Goal: Book appointment/travel/reservation

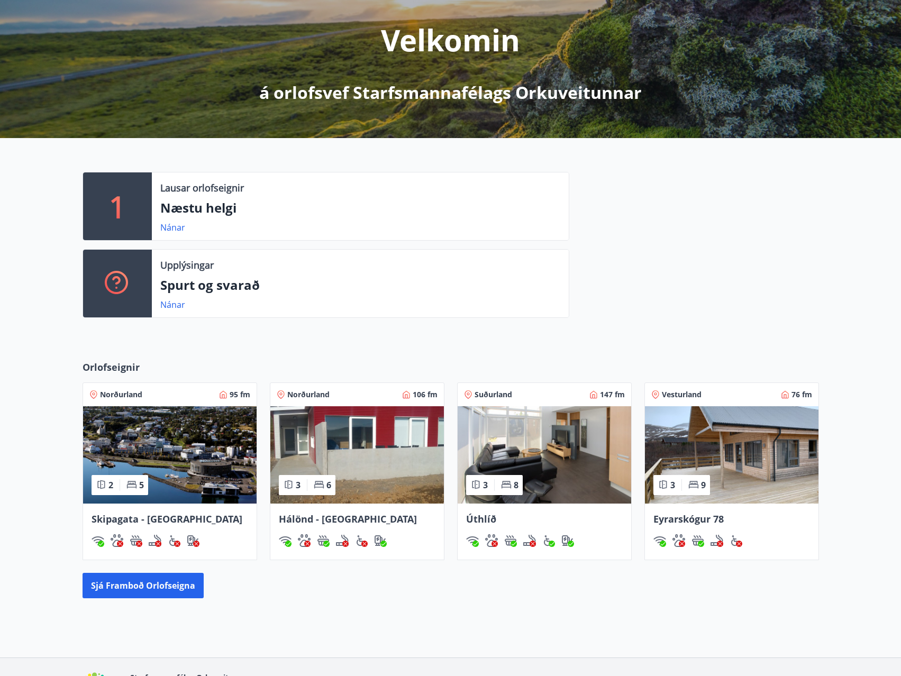
scroll to position [196, 0]
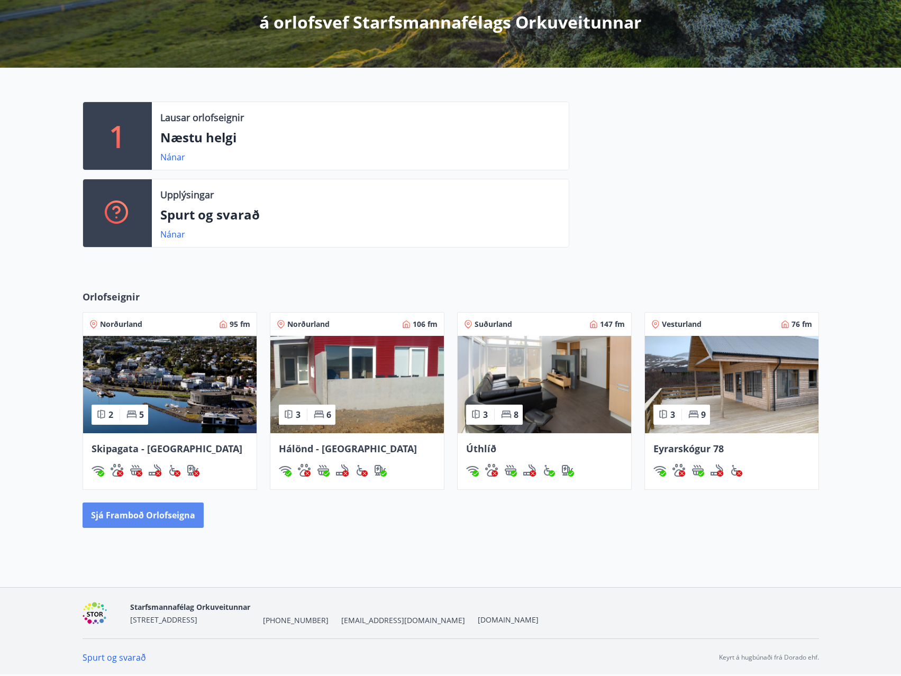
click at [148, 517] on button "Sjá framboð orlofseigna" at bounding box center [143, 514] width 121 height 25
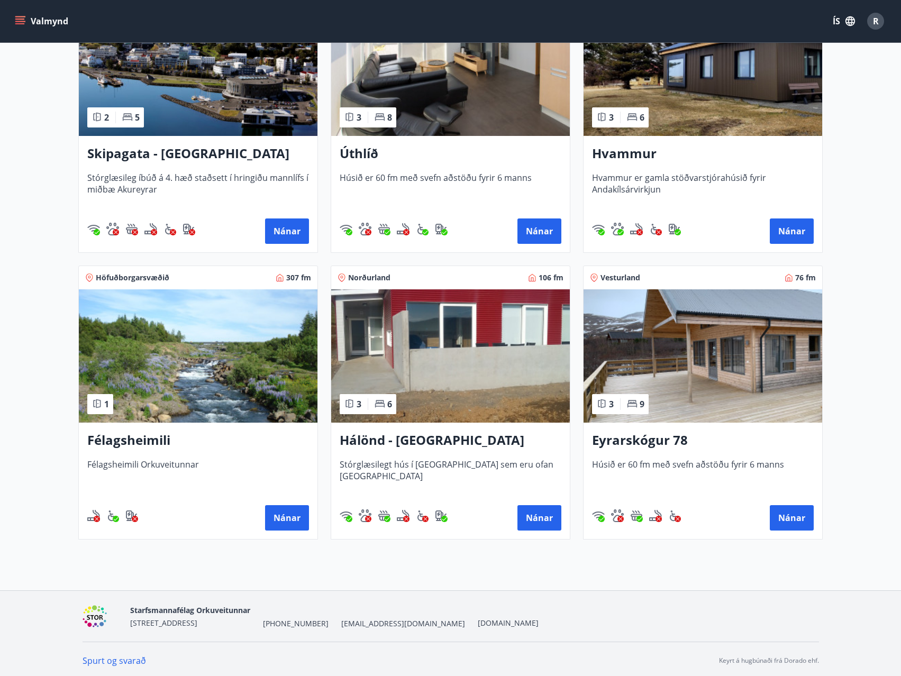
scroll to position [267, 0]
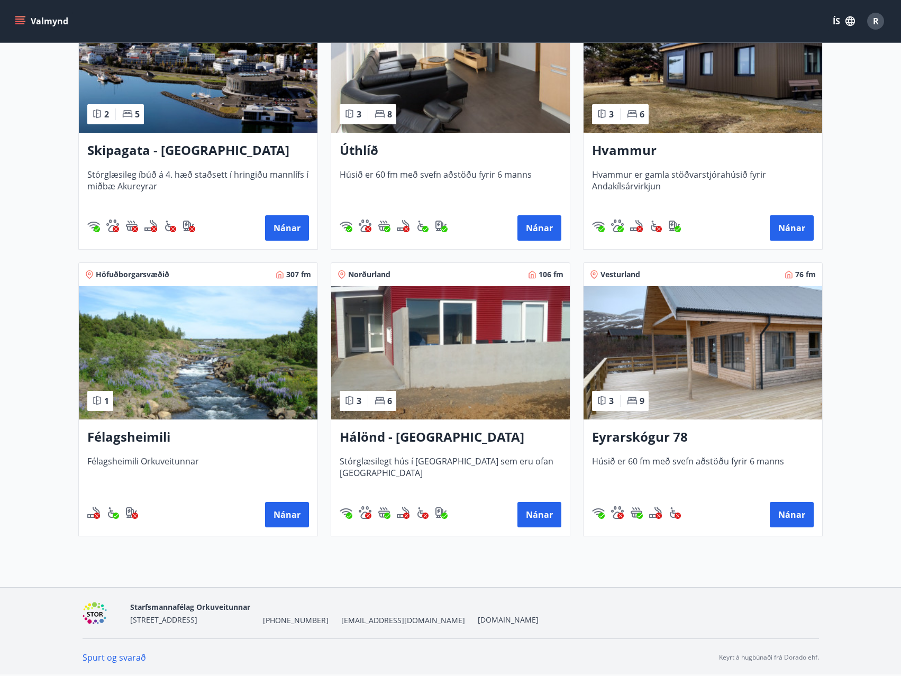
click at [149, 436] on h3 "Félagsheimili" at bounding box center [198, 437] width 222 height 19
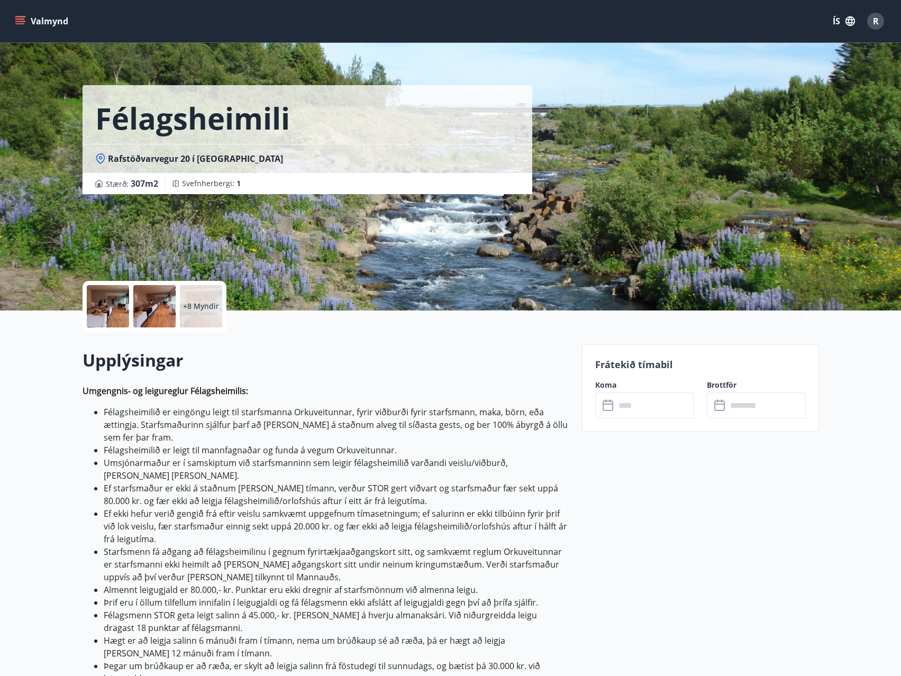
scroll to position [53, 0]
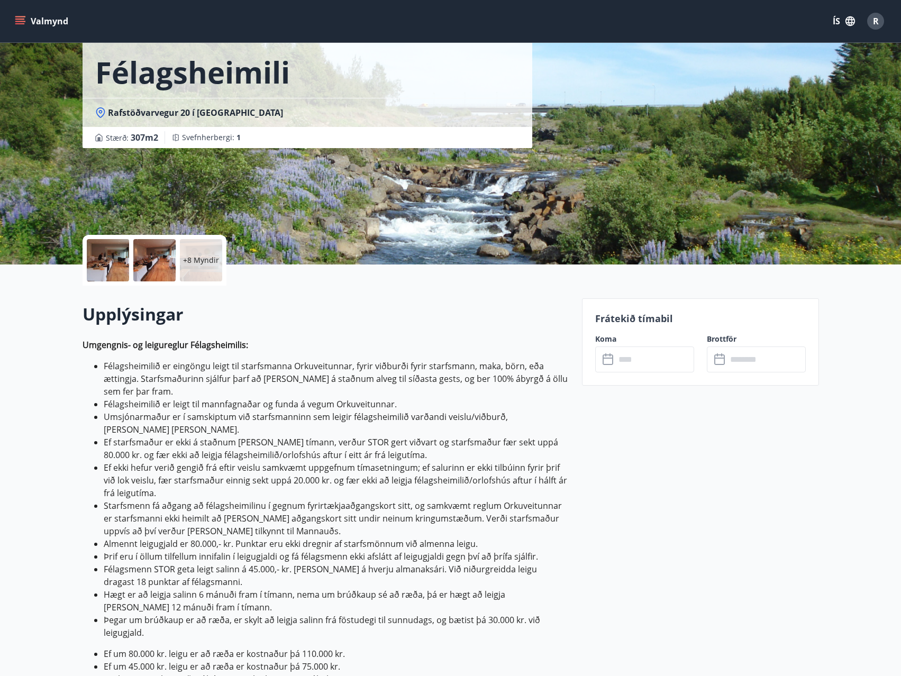
click at [619, 353] on input "text" at bounding box center [654, 359] width 79 height 26
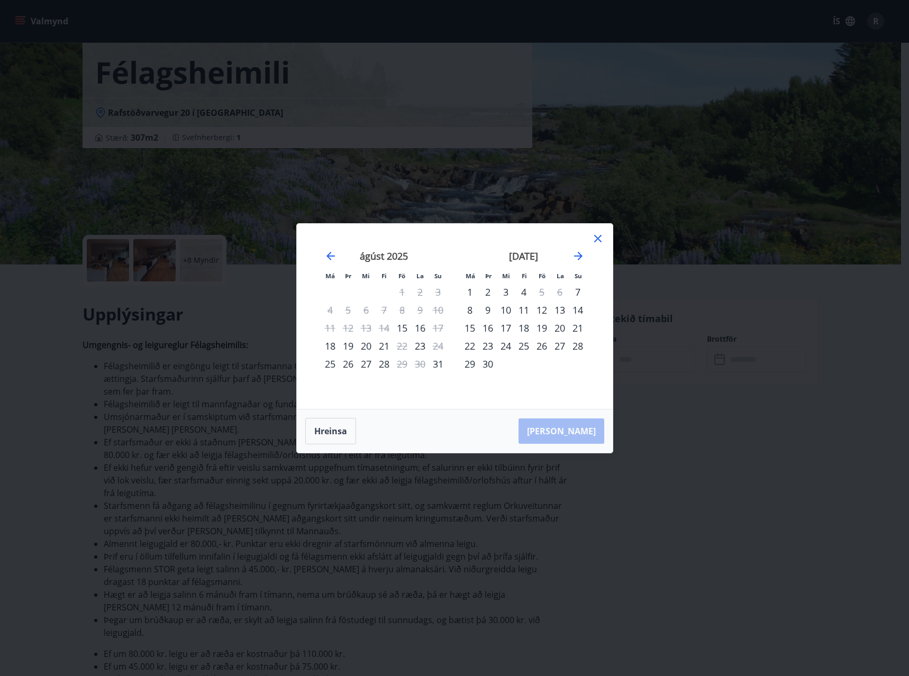
click at [556, 327] on div "20" at bounding box center [560, 328] width 18 height 18
click at [576, 325] on div "21" at bounding box center [578, 328] width 18 height 18
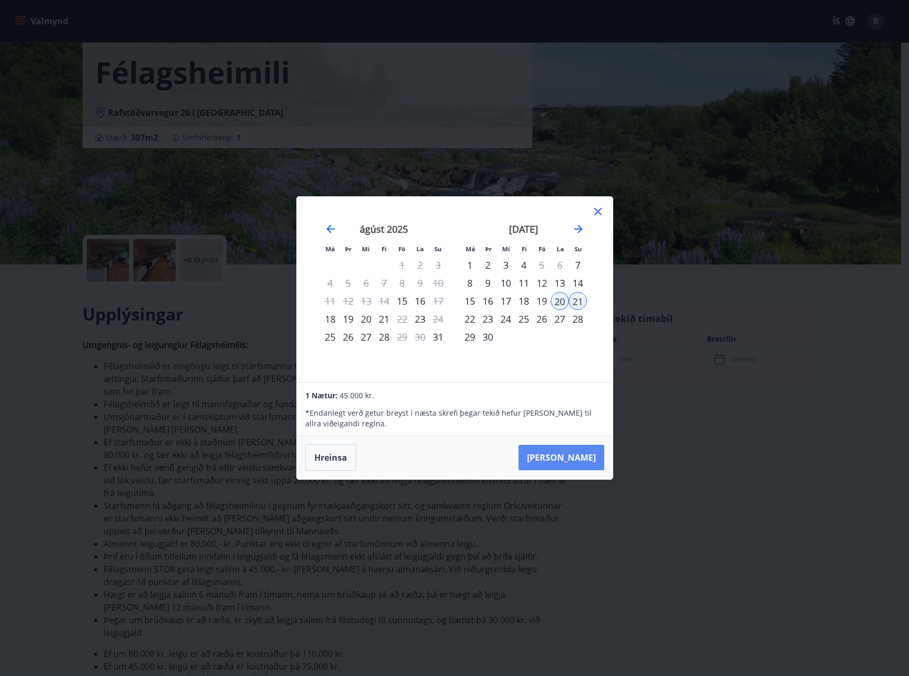
click at [584, 454] on button "Taka Frá" at bounding box center [561, 457] width 86 height 25
click at [599, 209] on icon at bounding box center [597, 211] width 7 height 7
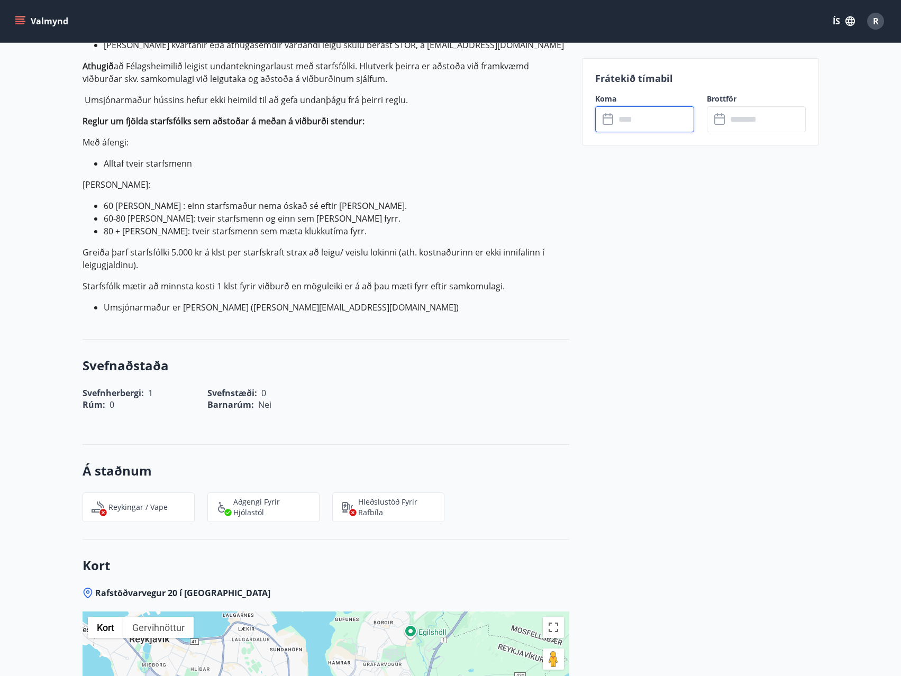
scroll to position [1164, 0]
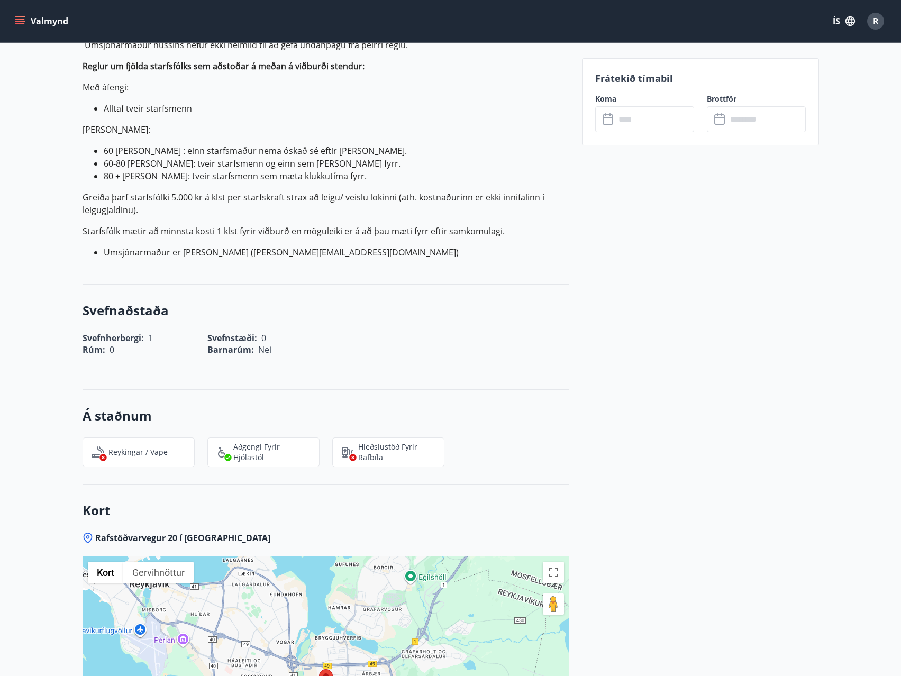
scroll to position [952, 0]
